Goal: Transaction & Acquisition: Purchase product/service

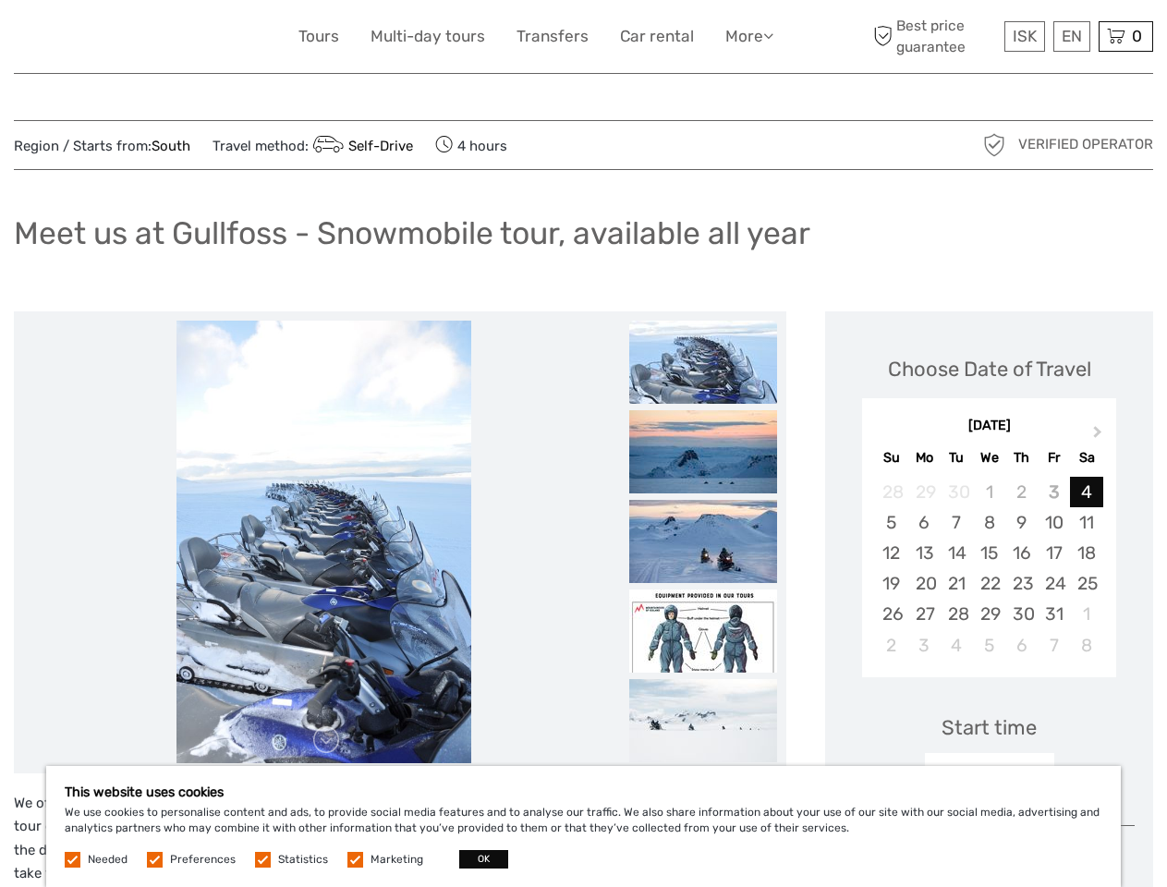
click at [747, 36] on link "More" at bounding box center [749, 36] width 48 height 27
click at [769, 35] on icon at bounding box center [768, 36] width 10 height 16
click at [1023, 36] on span "ISK" at bounding box center [1024, 36] width 24 height 18
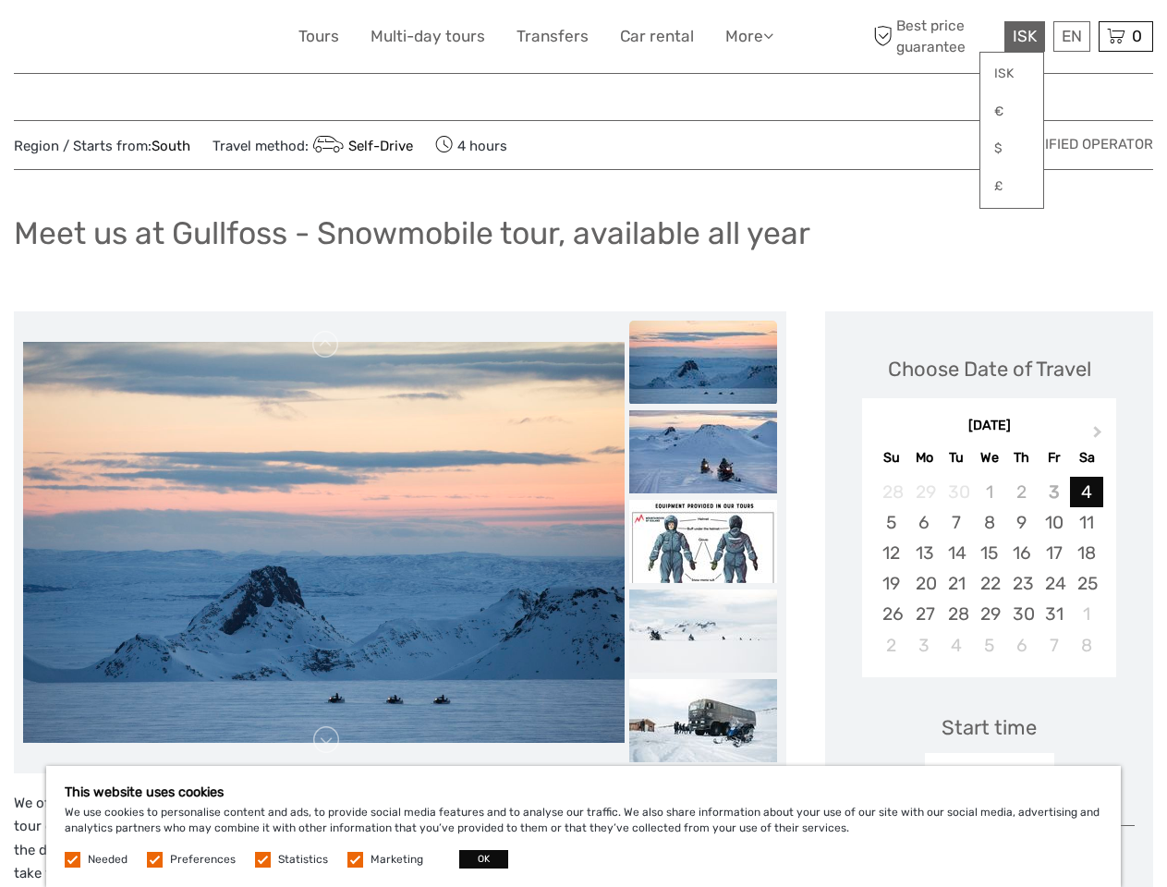
click at [1070, 36] on div "EN English Español Deutsch" at bounding box center [1071, 36] width 37 height 30
click at [1125, 36] on div "0 Items Total 0 ISK Checkout The shopping cart is empty." at bounding box center [1125, 36] width 54 height 30
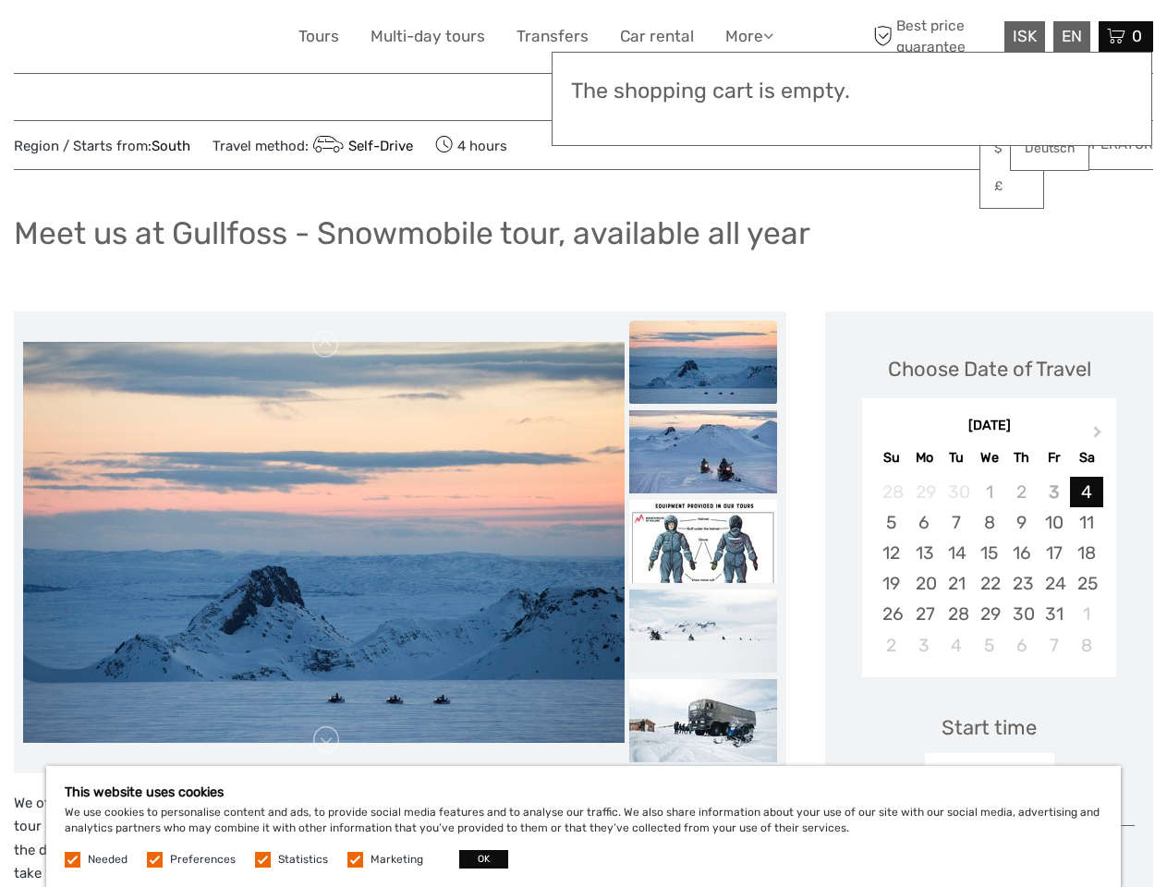
click at [323, 542] on img at bounding box center [323, 542] width 601 height 401
click at [326, 345] on link at bounding box center [326, 345] width 30 height 30
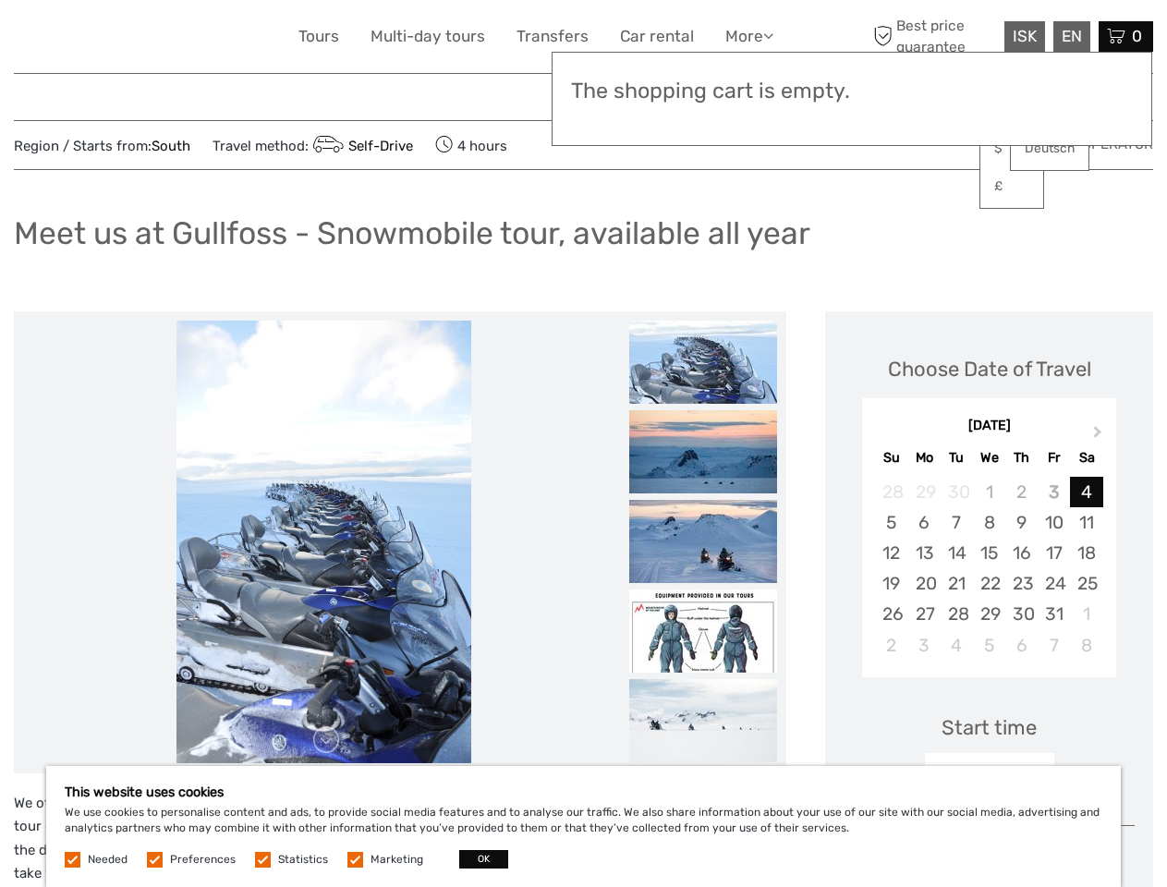
click at [326, 740] on link at bounding box center [326, 740] width 30 height 30
